Goal: Task Accomplishment & Management: Complete application form

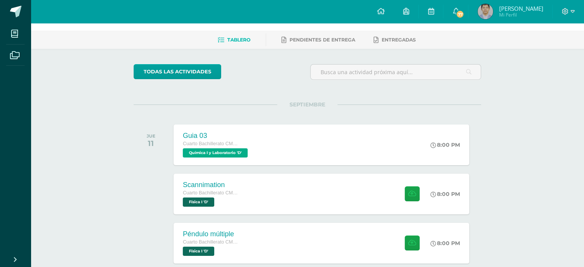
scroll to position [91, 0]
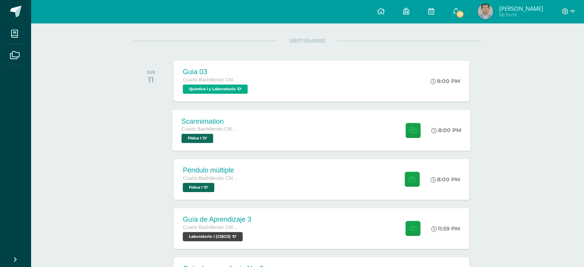
click at [309, 136] on div "Scannimation Cuarto Bachillerato CMP Bachillerato en CCLL con Orientación en Co…" at bounding box center [321, 129] width 298 height 41
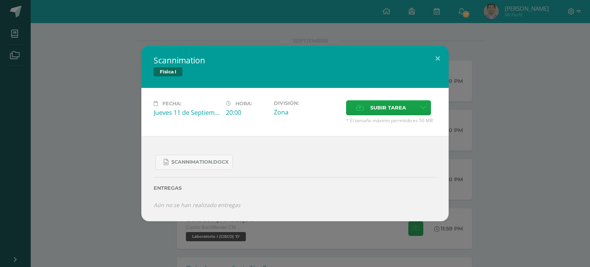
click at [227, 151] on div "Scannimation.docx" at bounding box center [295, 159] width 283 height 21
click at [229, 158] on link "Scannimation.docx" at bounding box center [194, 162] width 77 height 15
click at [431, 56] on button at bounding box center [438, 59] width 22 height 26
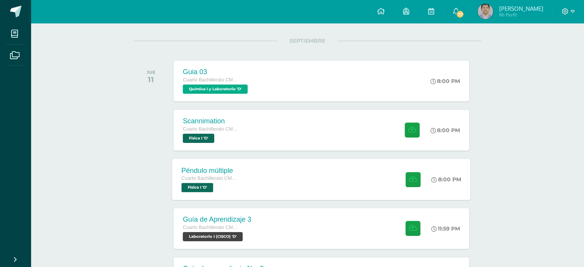
click at [250, 177] on div "Péndulo múltiple Cuarto Bachillerato CMP Bachillerato en CCLL con Orientación e…" at bounding box center [321, 179] width 298 height 41
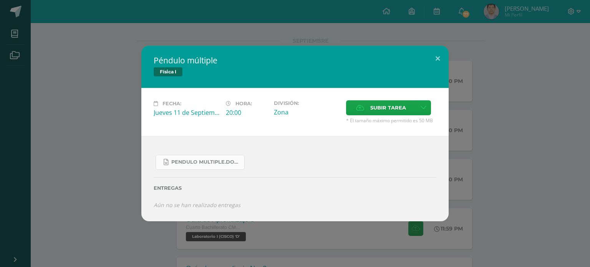
click at [189, 161] on span "Pendulo multiple.docx" at bounding box center [205, 162] width 69 height 6
click at [438, 58] on button at bounding box center [438, 59] width 22 height 26
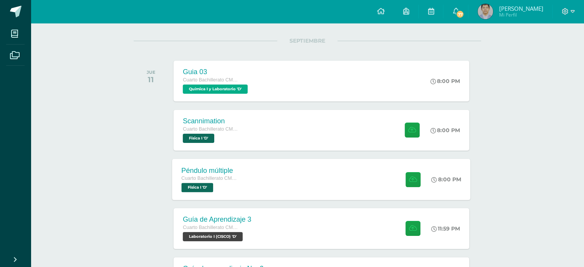
click at [257, 174] on div "Péndulo múltiple Cuarto Bachillerato CMP Bachillerato en CCLL con Orientación e…" at bounding box center [321, 179] width 298 height 41
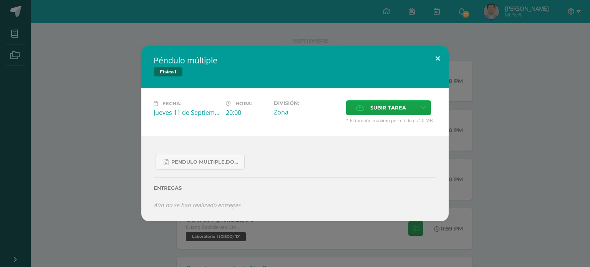
drag, startPoint x: 436, startPoint y: 54, endPoint x: 431, endPoint y: 61, distance: 9.3
click at [436, 54] on button at bounding box center [438, 59] width 22 height 26
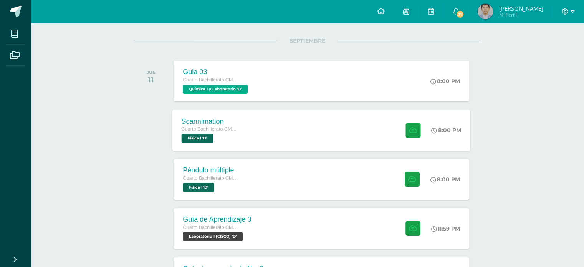
click at [217, 137] on div "Cuarto Bachillerato CMP Bachillerato en CCLL con Orientación en Computación Fís…" at bounding box center [211, 134] width 58 height 18
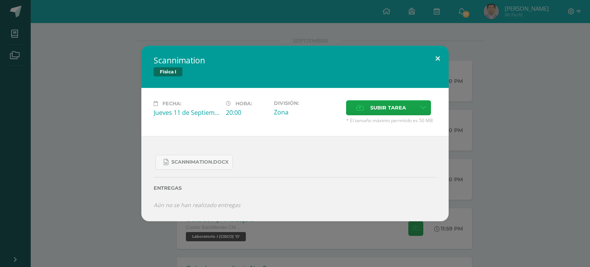
click at [432, 60] on button at bounding box center [438, 59] width 22 height 26
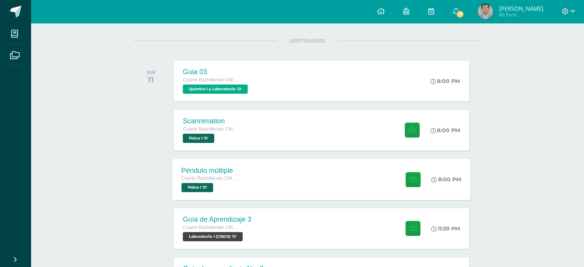
click at [252, 176] on div "Péndulo múltiple Cuarto Bachillerato CMP Bachillerato en CCLL con Orientación e…" at bounding box center [321, 179] width 298 height 41
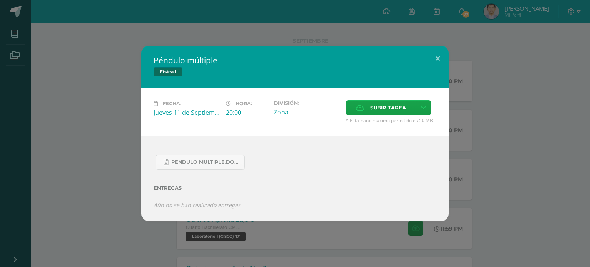
click at [386, 117] on div "Subir tarea" at bounding box center [391, 108] width 90 height 17
click at [388, 104] on span "Subir tarea" at bounding box center [388, 108] width 36 height 14
click at [0, 0] on input "Subir tarea" at bounding box center [0, 0] width 0 height 0
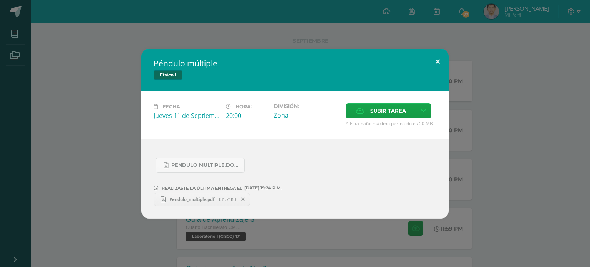
click at [441, 63] on button at bounding box center [438, 62] width 22 height 26
